Goal: Task Accomplishment & Management: Use online tool/utility

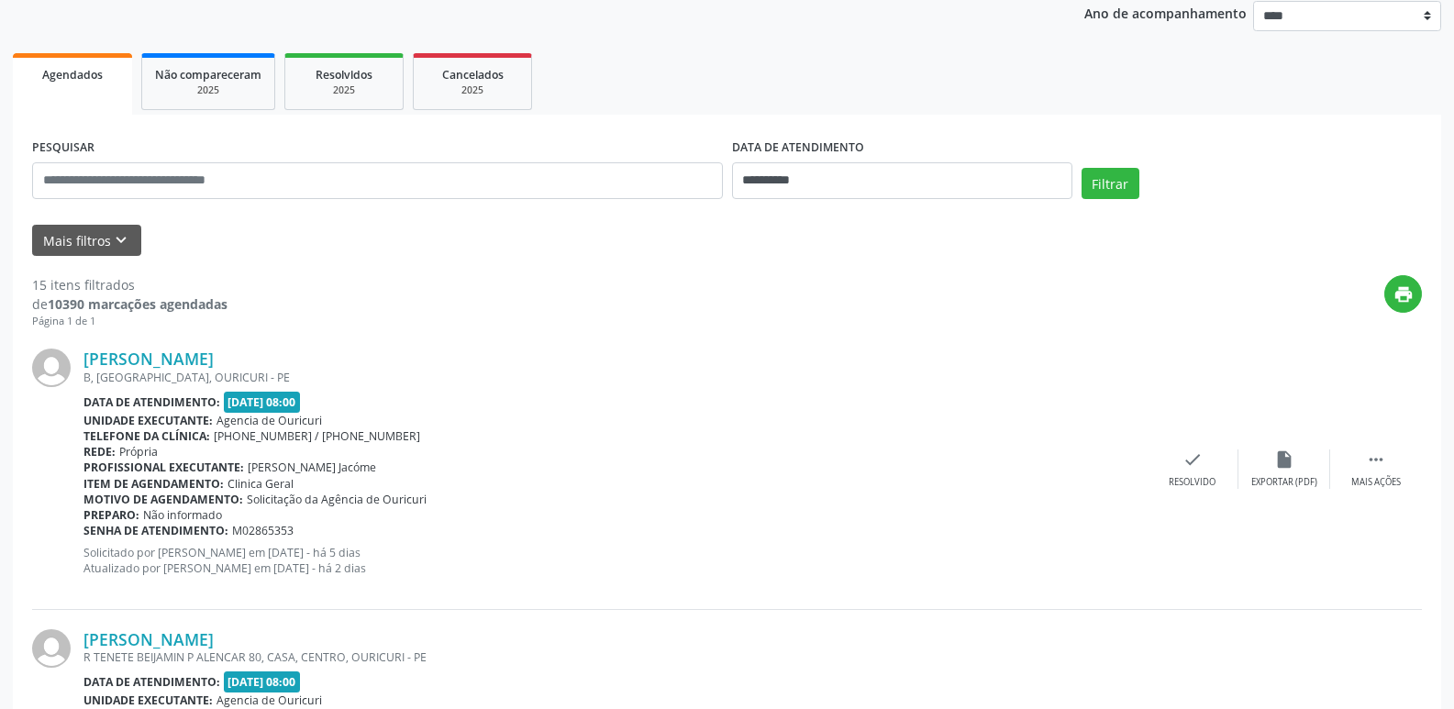
scroll to position [183, 0]
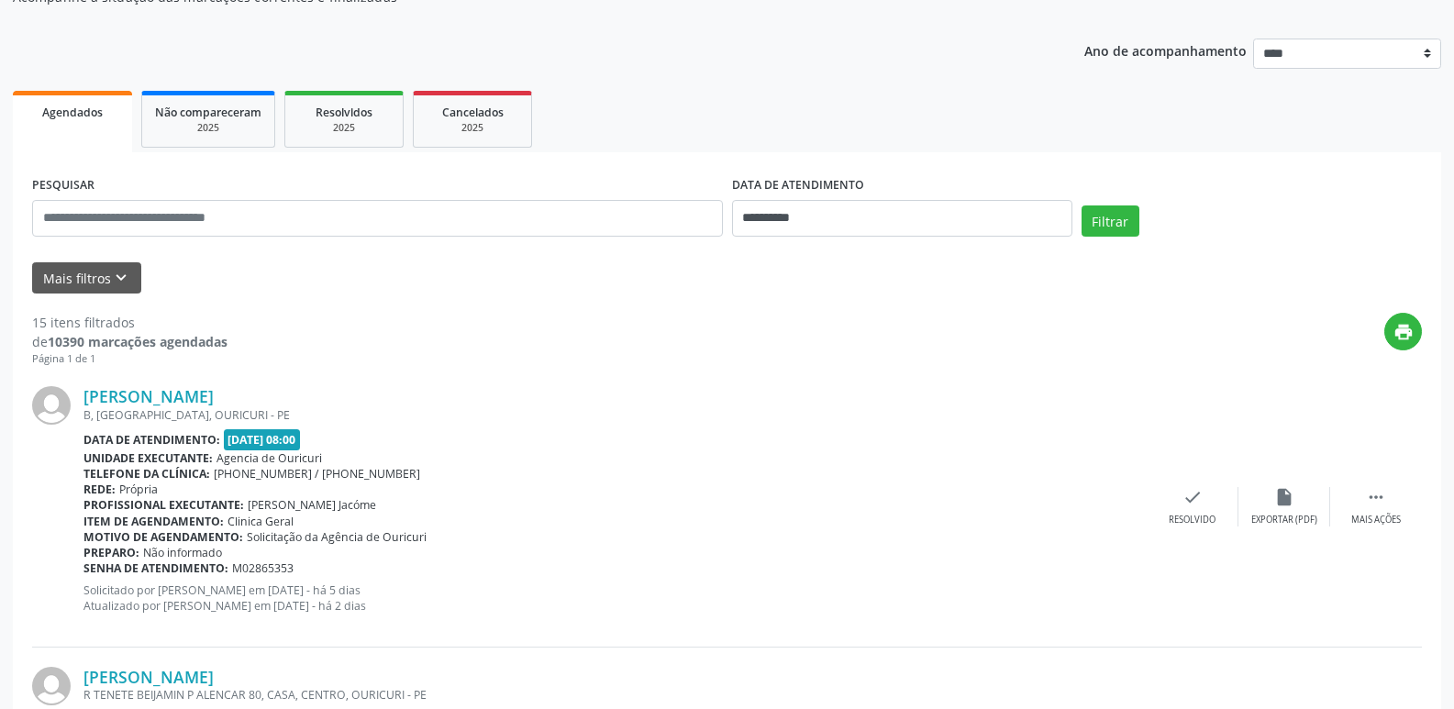
click at [72, 121] on link "Agendados" at bounding box center [72, 121] width 119 height 61
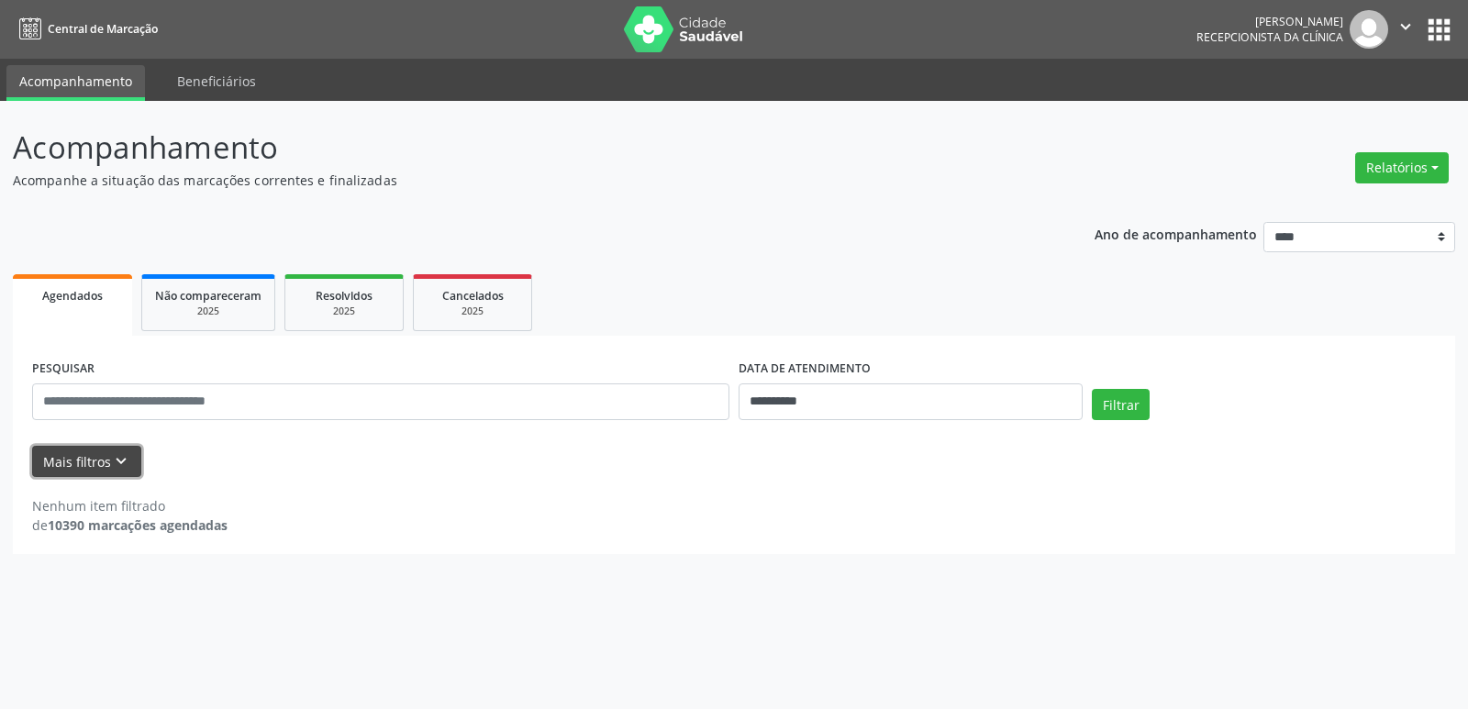
click at [102, 466] on button "Mais filtros keyboard_arrow_down" at bounding box center [86, 462] width 109 height 32
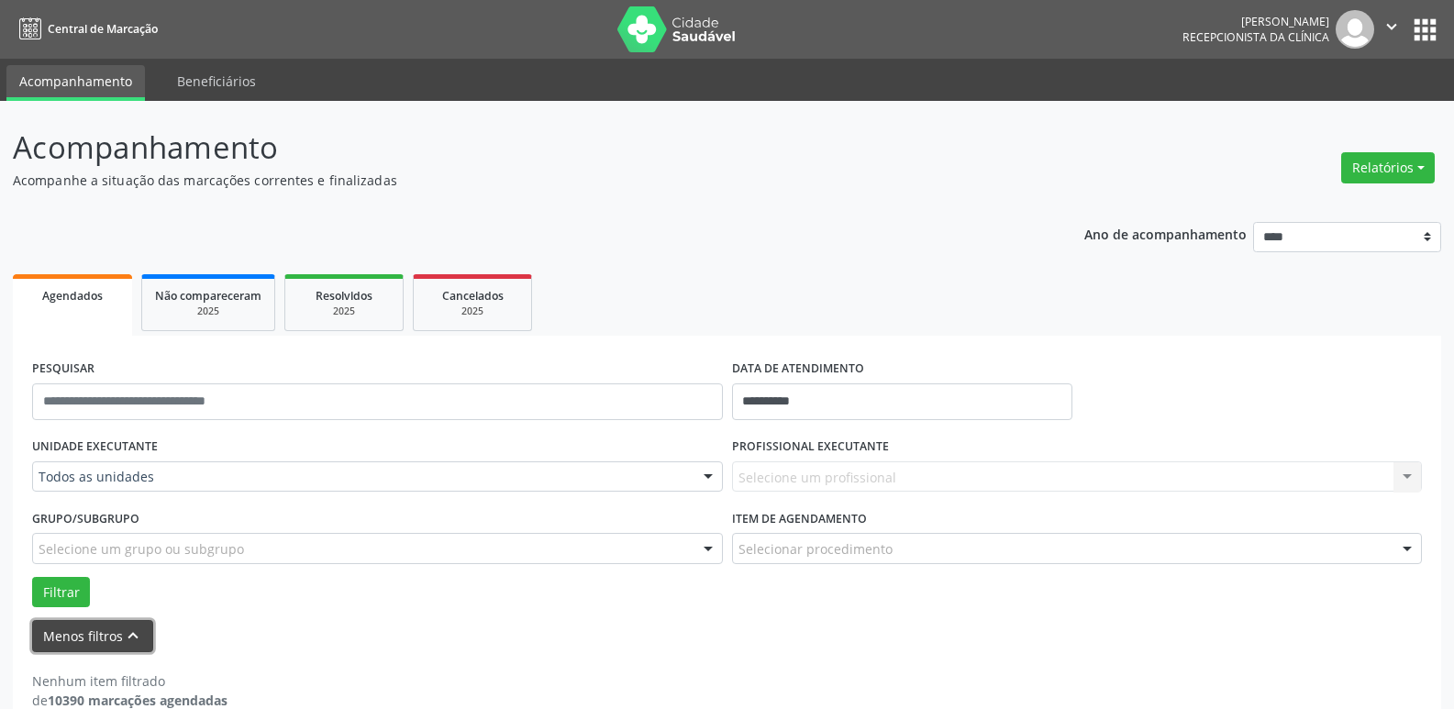
scroll to position [33, 0]
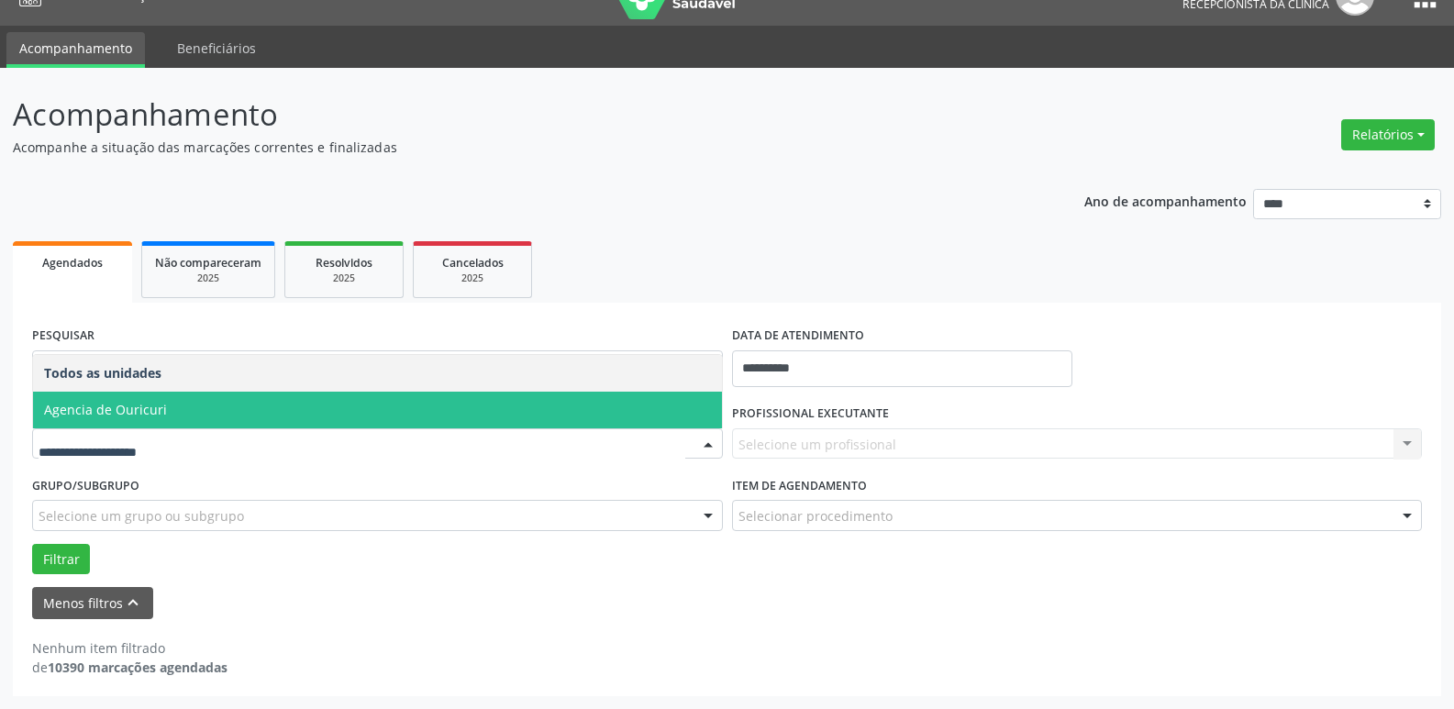
click at [197, 393] on span "Agencia de Ouricuri" at bounding box center [377, 410] width 689 height 37
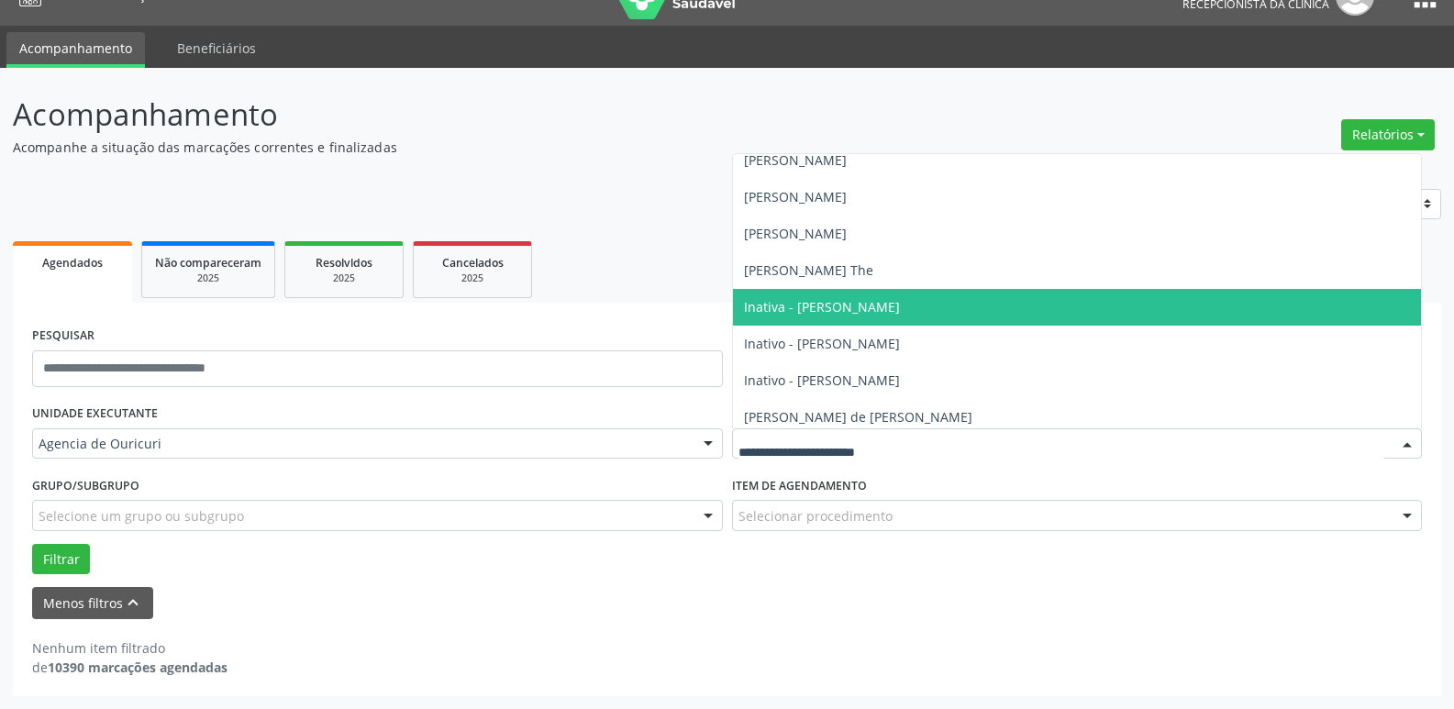
scroll to position [183, 0]
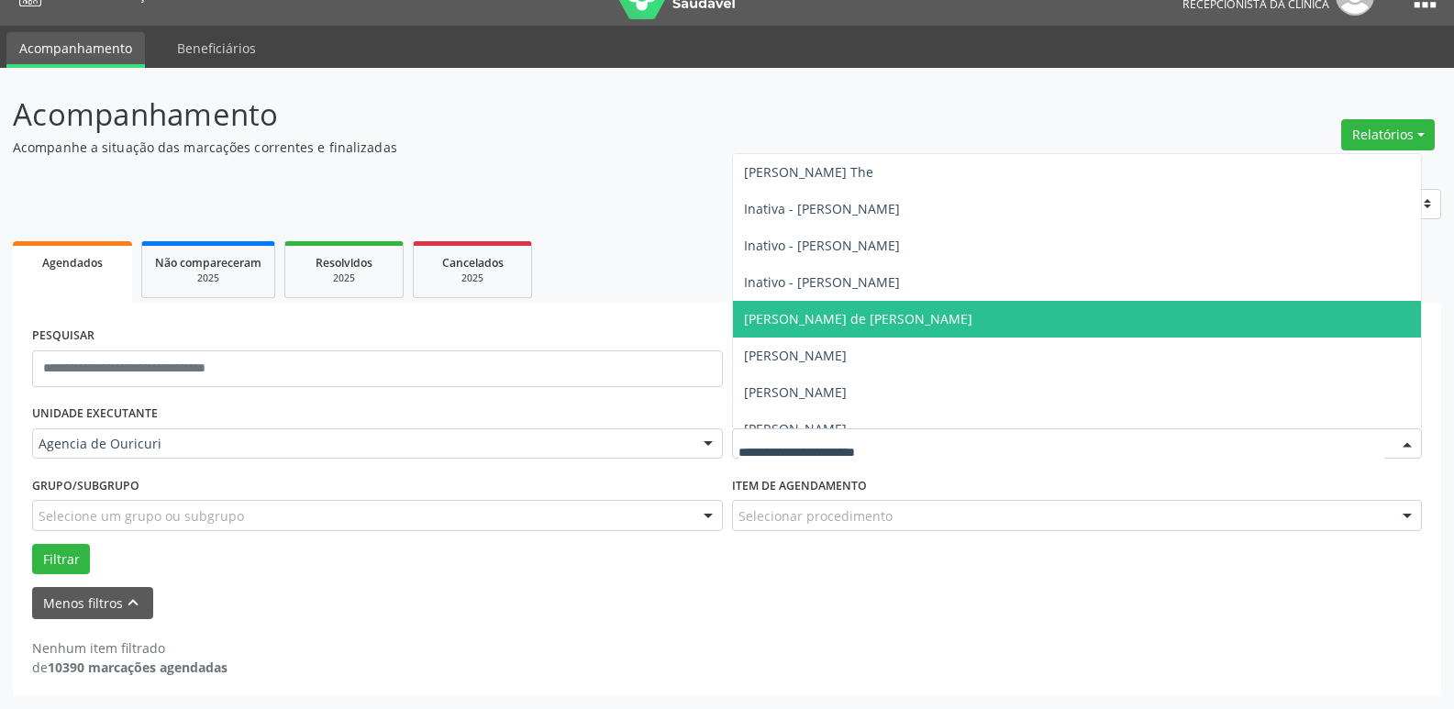
click at [858, 325] on span "[PERSON_NAME] de [PERSON_NAME]" at bounding box center [858, 318] width 228 height 17
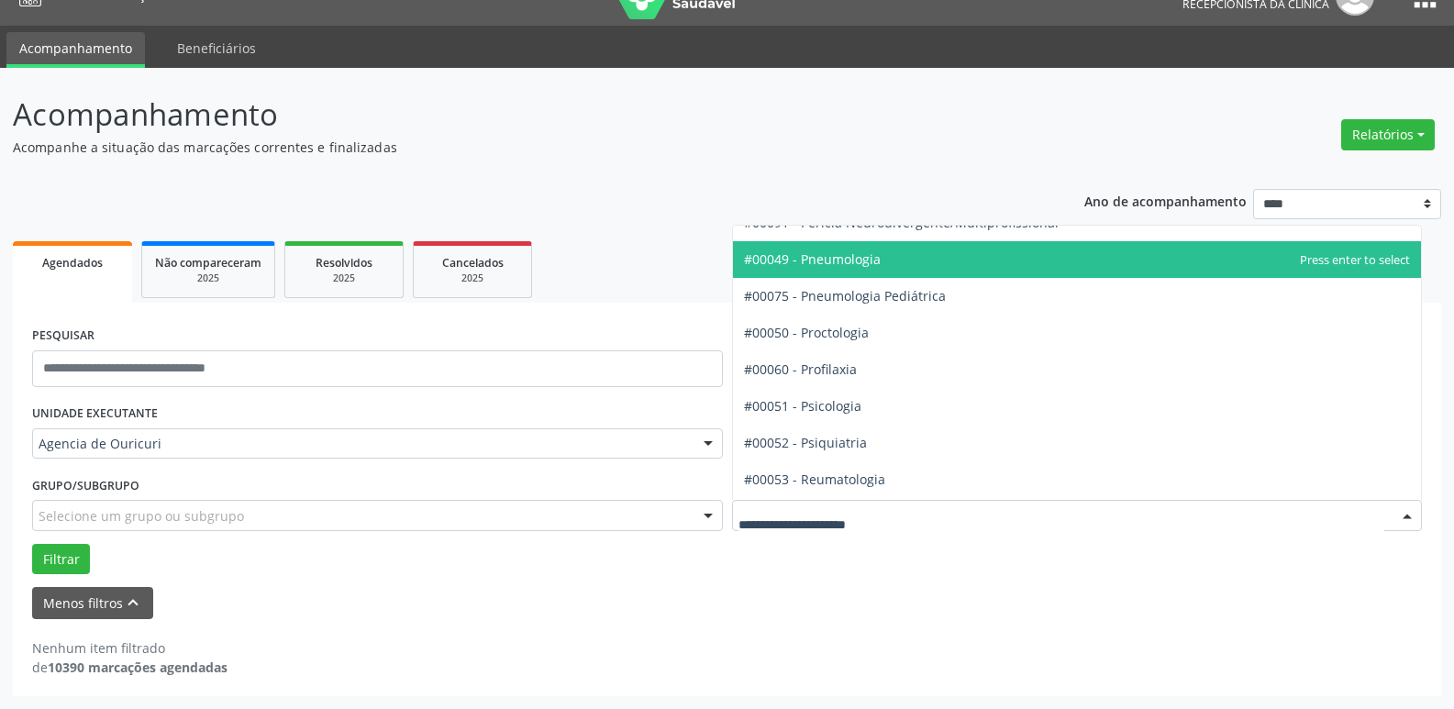
scroll to position [2936, 0]
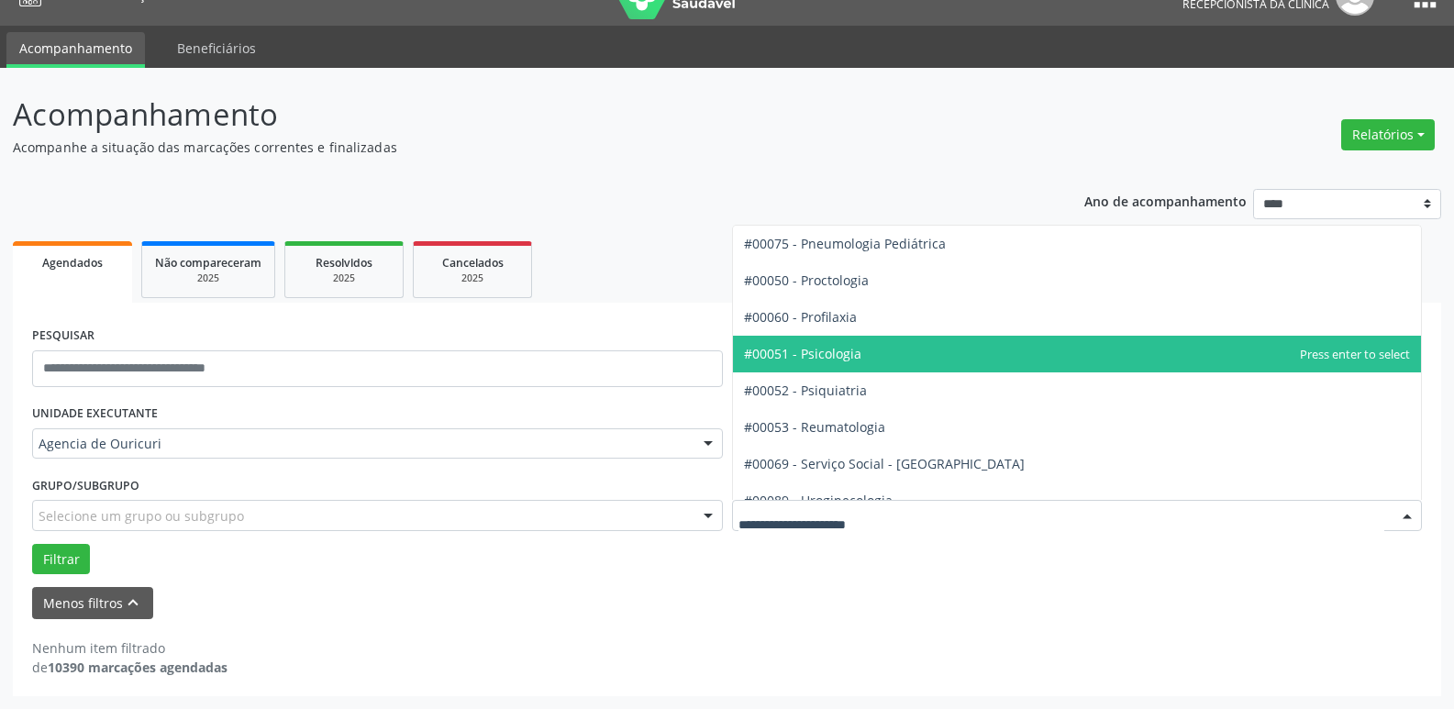
click at [888, 337] on span "#00051 - Psicologia" at bounding box center [1077, 354] width 689 height 37
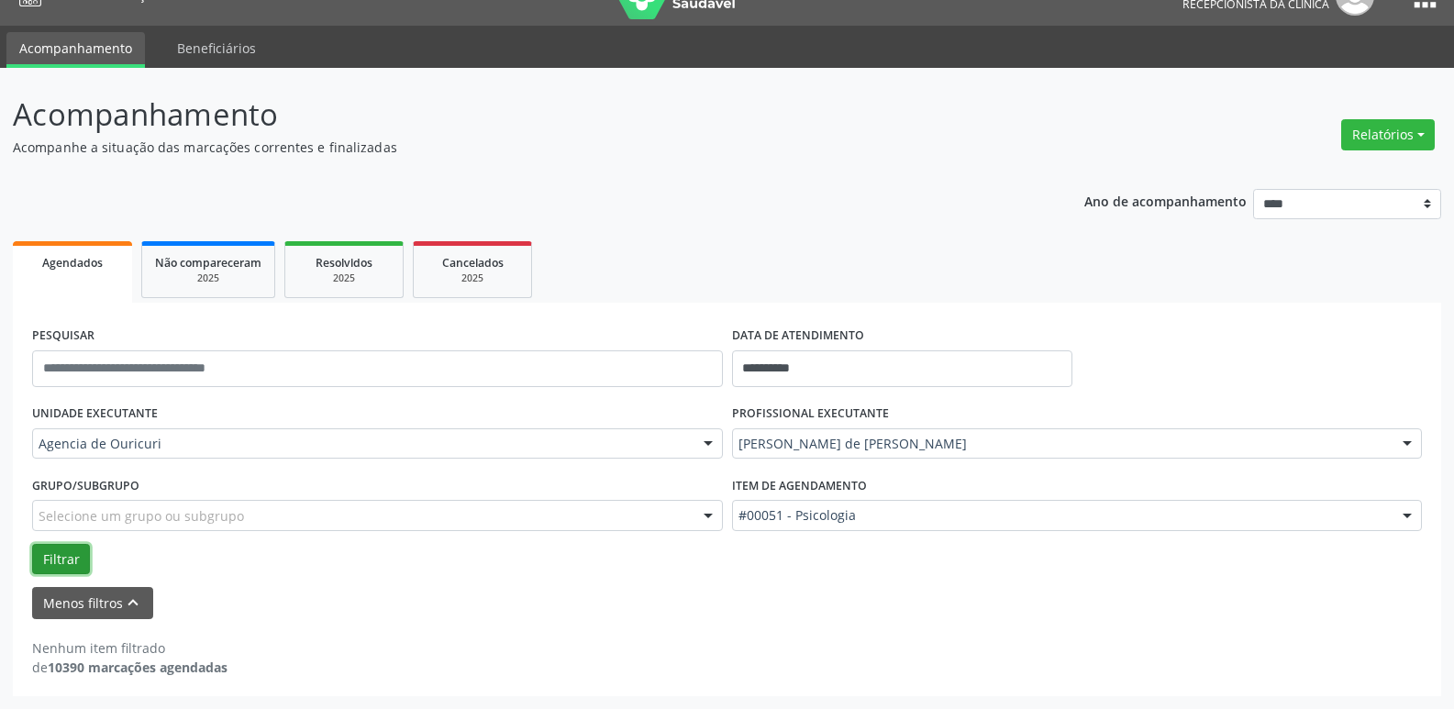
click at [70, 558] on button "Filtrar" at bounding box center [61, 559] width 58 height 31
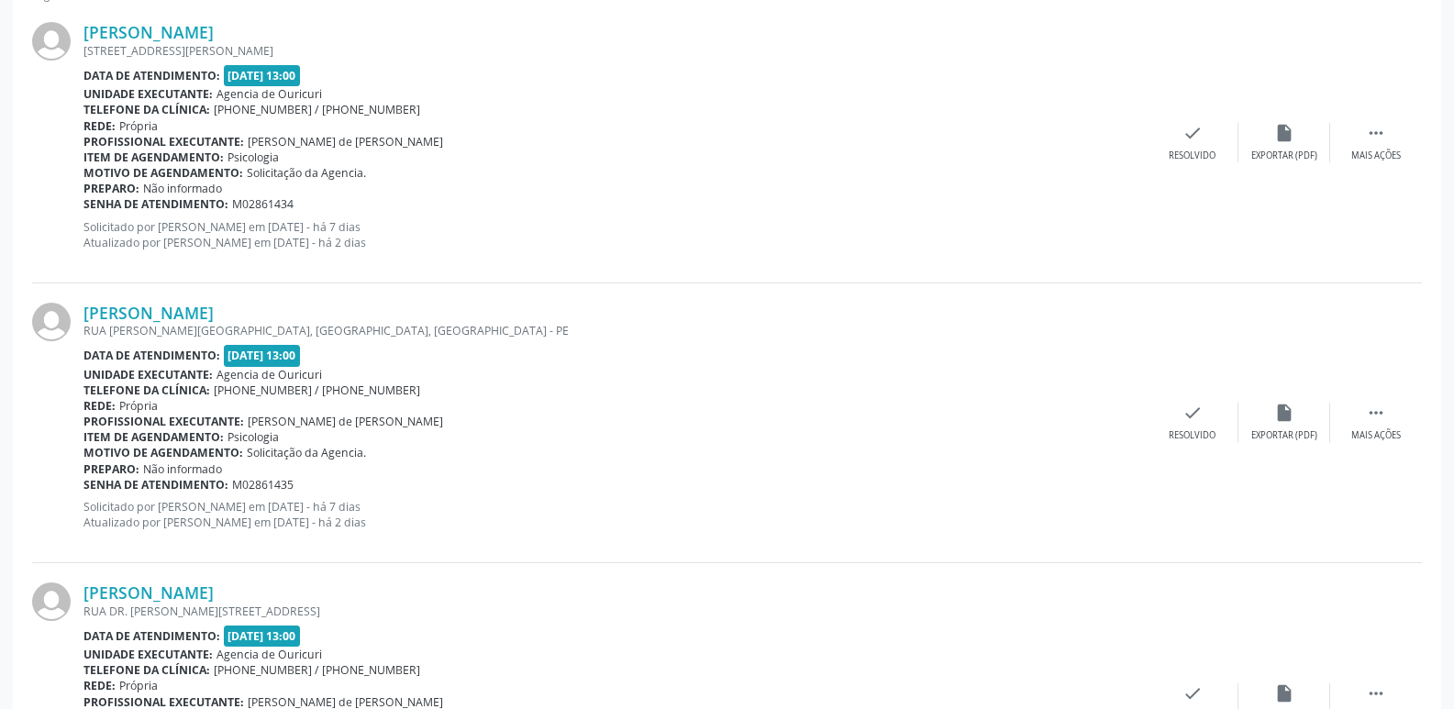
scroll to position [675, 0]
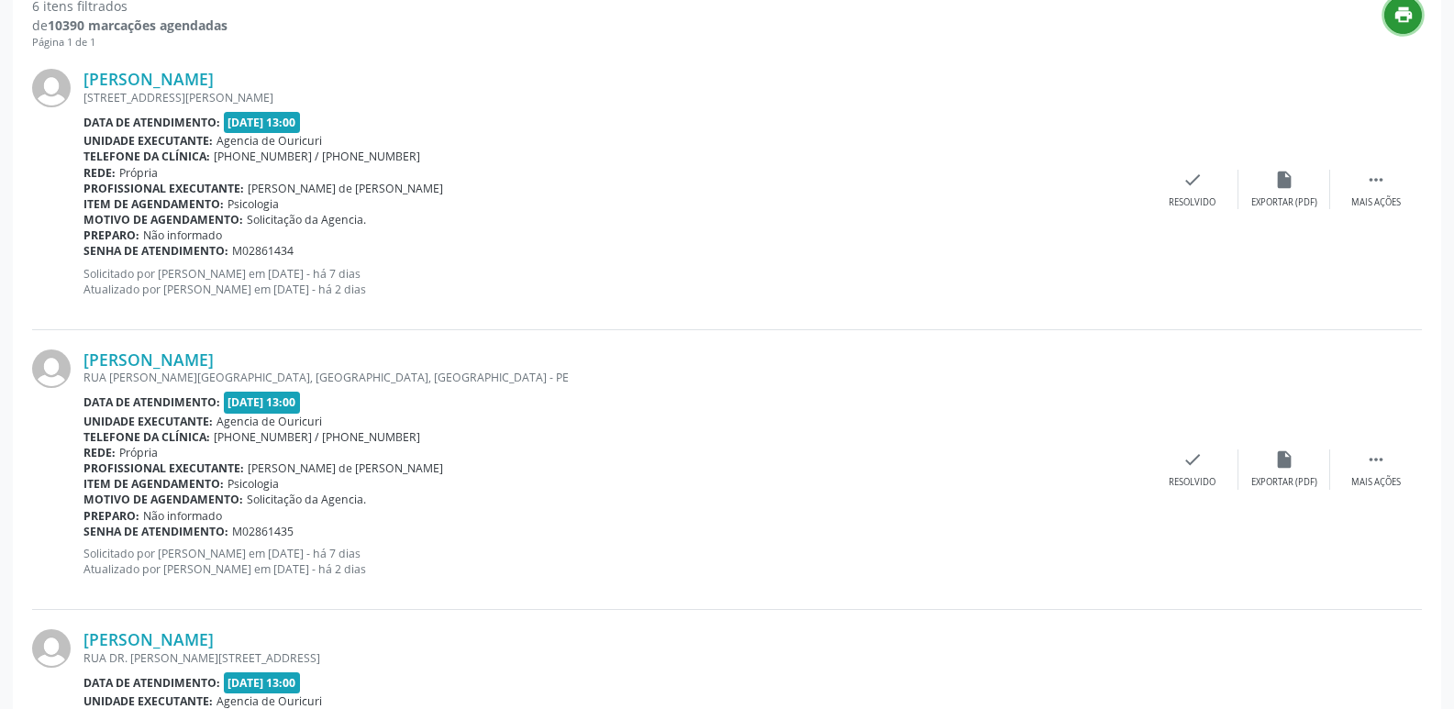
click at [1401, 22] on icon "print" at bounding box center [1404, 15] width 20 height 20
